Goal: Transaction & Acquisition: Purchase product/service

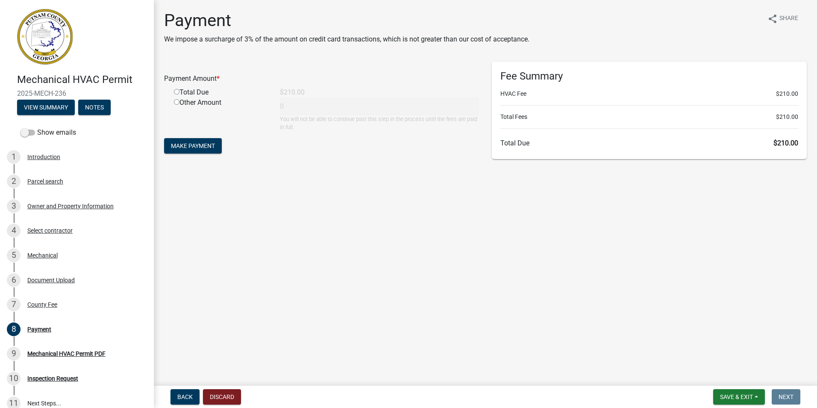
click at [178, 91] on input "radio" at bounding box center [177, 92] width 6 height 6
radio input "true"
type input "210"
click at [200, 147] on span "Make Payment" at bounding box center [193, 145] width 44 height 7
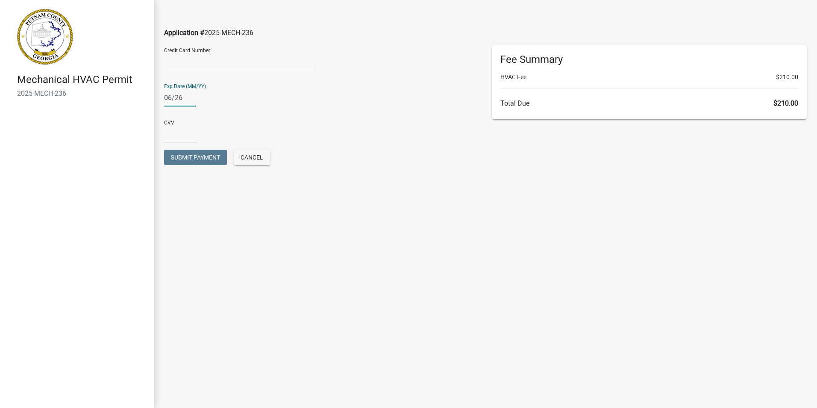
type input "06/26"
click at [228, 100] on div "Exp Date (MM/YY) 06/26" at bounding box center [321, 91] width 315 height 29
type input "06/26"
type input "693"
click at [188, 156] on span "Submit Payment" at bounding box center [195, 157] width 49 height 7
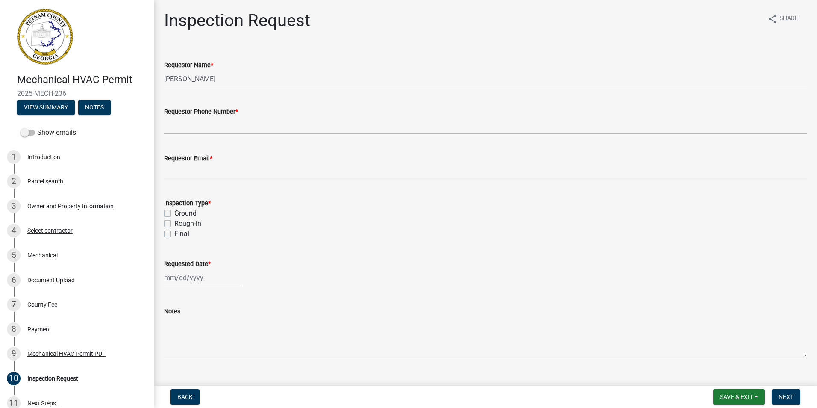
drag, startPoint x: 449, startPoint y: 200, endPoint x: 626, endPoint y: 199, distance: 176.4
click at [450, 200] on div "Inspection Type *" at bounding box center [485, 203] width 642 height 10
click at [42, 328] on div "Payment" at bounding box center [39, 329] width 24 height 6
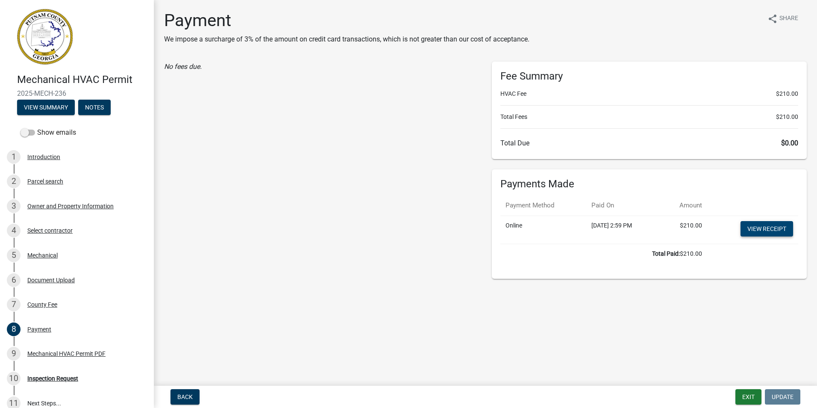
click at [771, 230] on link "View receipt" at bounding box center [766, 228] width 53 height 15
click at [64, 207] on div "Owner and Property Information" at bounding box center [70, 206] width 86 height 6
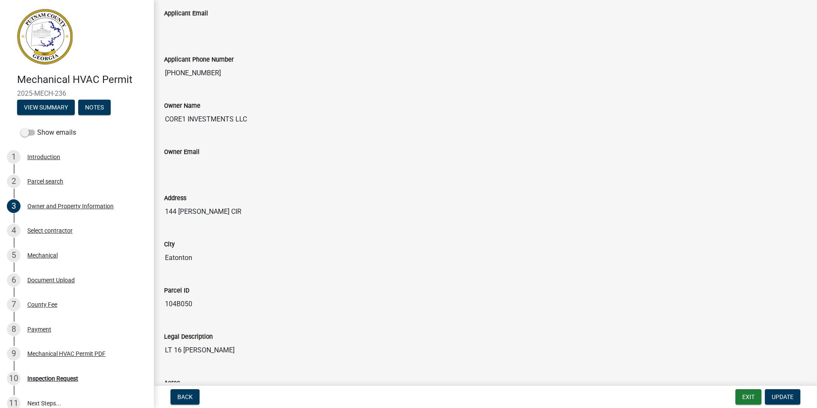
scroll to position [171, 0]
